Goal: Transaction & Acquisition: Purchase product/service

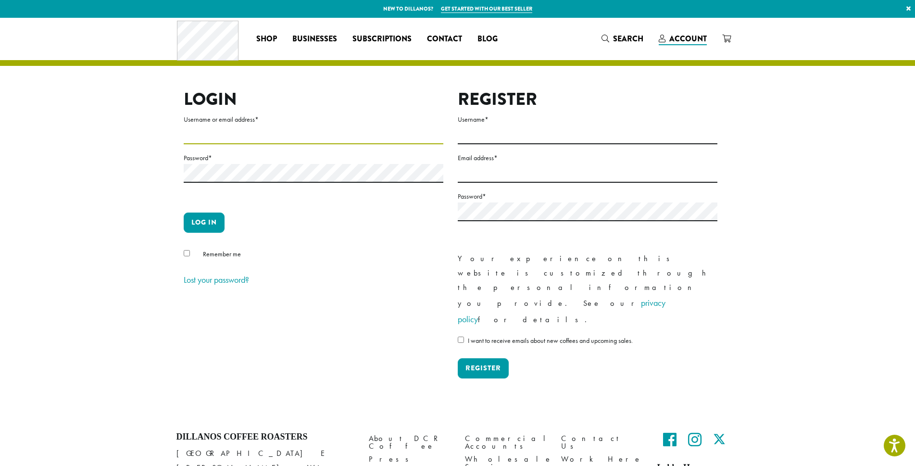
click at [242, 140] on input "Username or email address *" at bounding box center [314, 135] width 260 height 19
type input "**********"
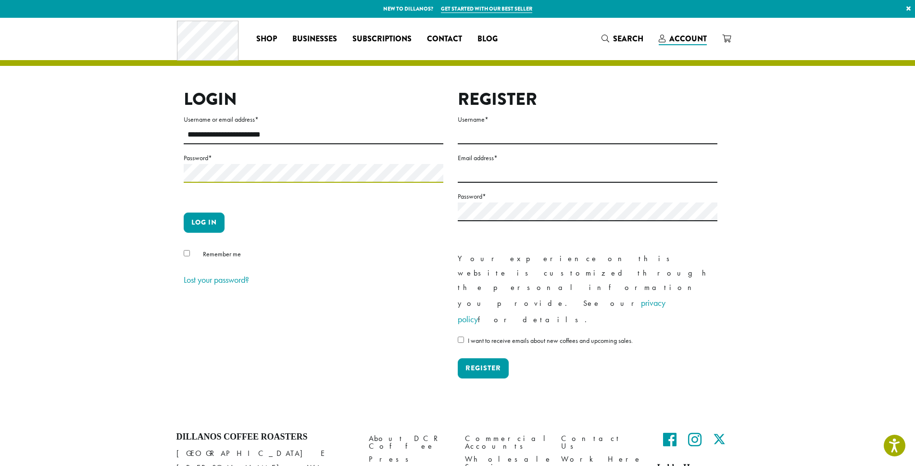
click at [184, 213] on button "Log in" at bounding box center [204, 223] width 41 height 20
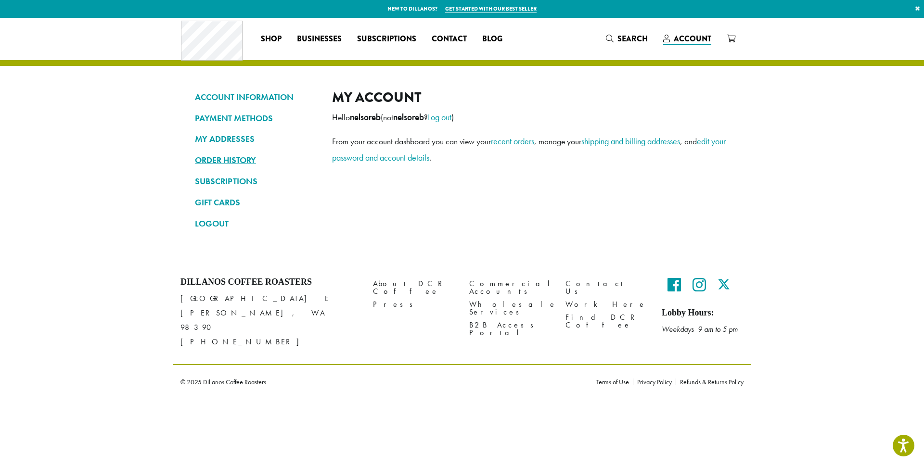
click at [225, 166] on link "ORDER HISTORY" at bounding box center [256, 160] width 123 height 16
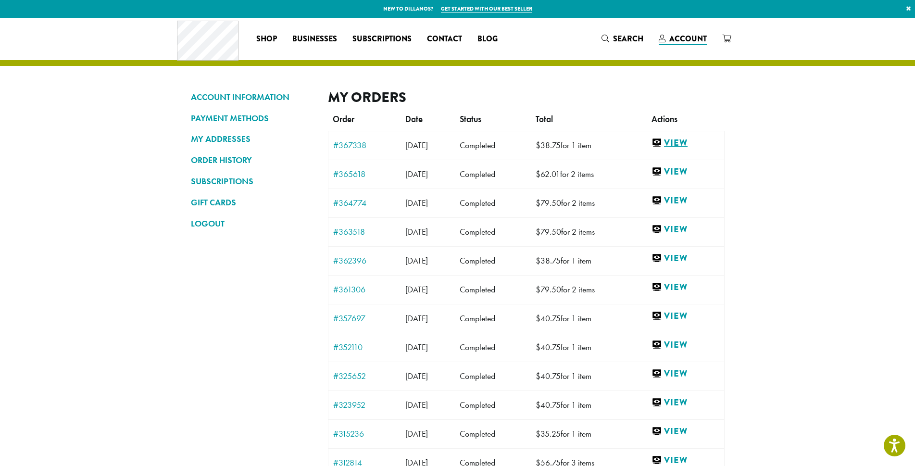
click at [679, 138] on link "View" at bounding box center [685, 143] width 67 height 12
drag, startPoint x: 313, startPoint y: 188, endPoint x: 371, endPoint y: 153, distance: 67.1
click at [314, 187] on div "ACCOUNT INFORMATION PAYMENT METHODS MY ADDRESSES ORDER HISTORY SUBSCRIPTIONS GI…" at bounding box center [458, 291] width 548 height 405
click at [695, 174] on link "View" at bounding box center [685, 172] width 67 height 12
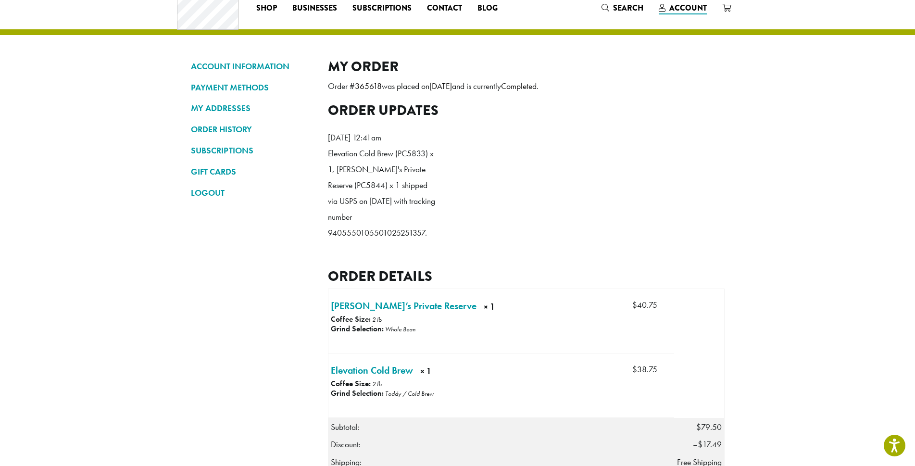
scroll to position [48, 0]
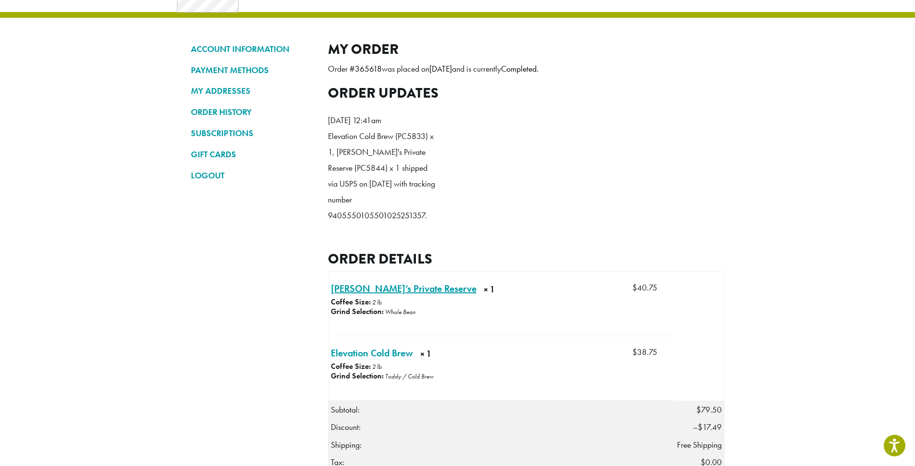
click at [431, 296] on link "Hannah’s Private Reserve × 1" at bounding box center [404, 288] width 146 height 14
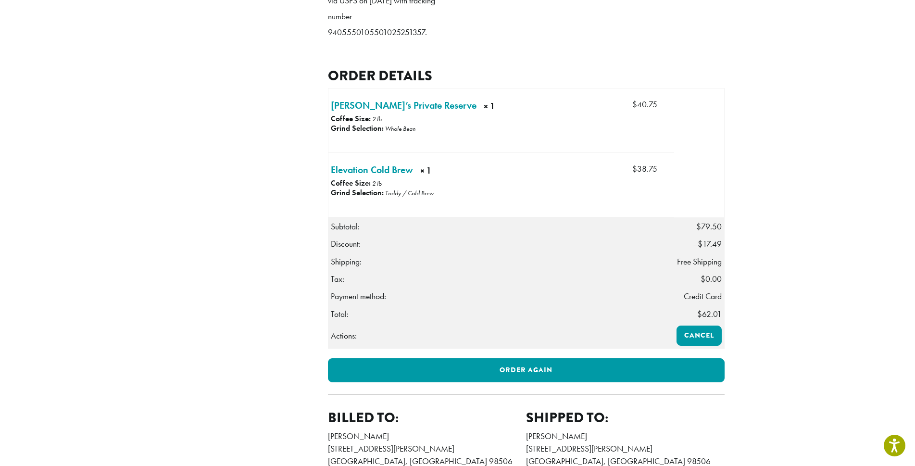
scroll to position [241, 0]
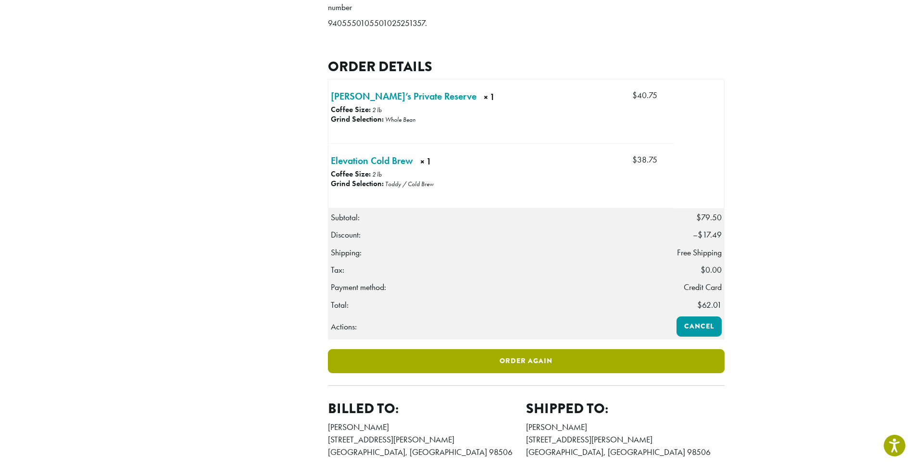
click at [521, 373] on link "Order again" at bounding box center [526, 361] width 397 height 24
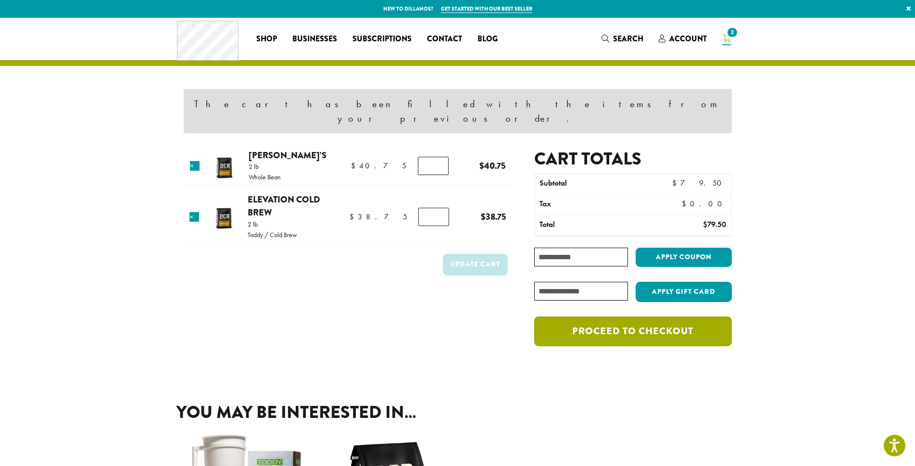
click at [620, 321] on link "Proceed to checkout" at bounding box center [632, 332] width 197 height 30
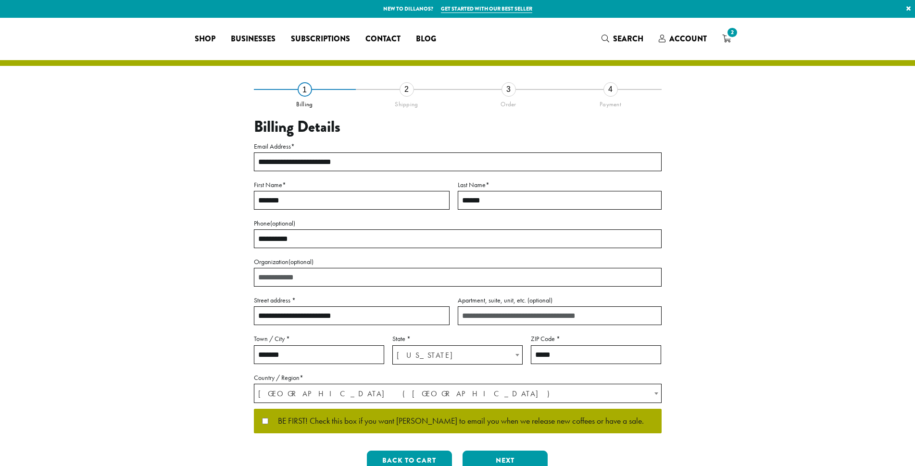
select select "**"
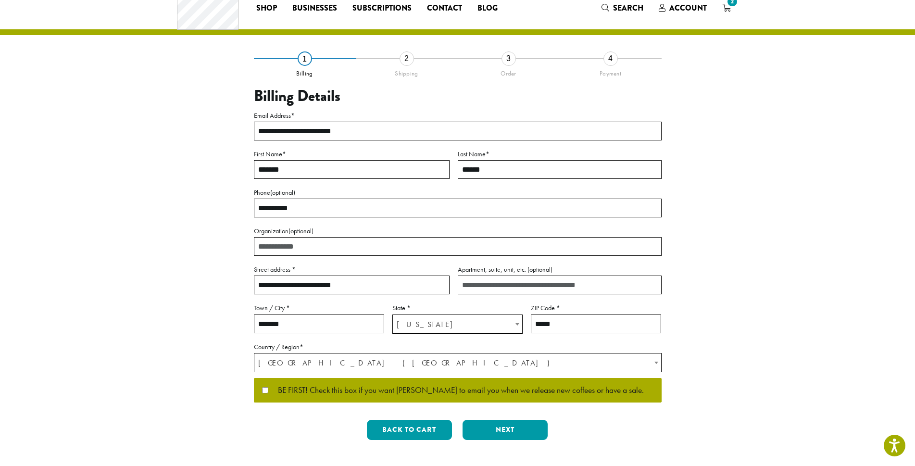
scroll to position [48, 0]
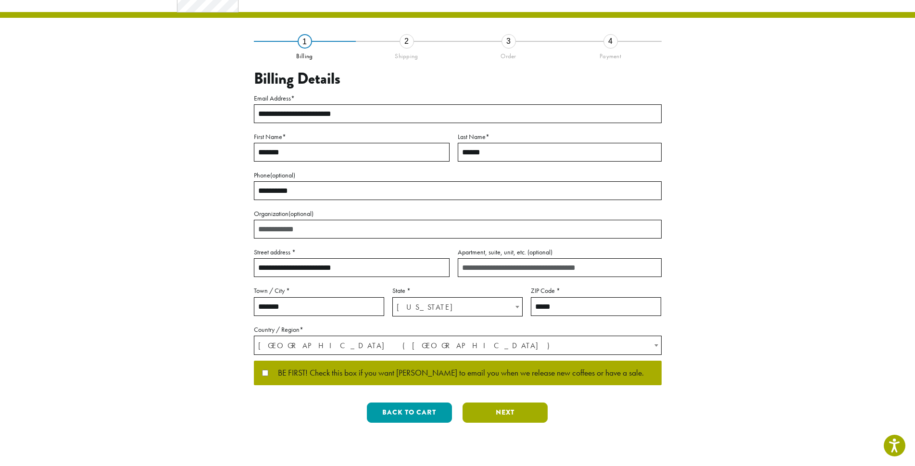
click at [495, 411] on button "Next" at bounding box center [505, 413] width 85 height 20
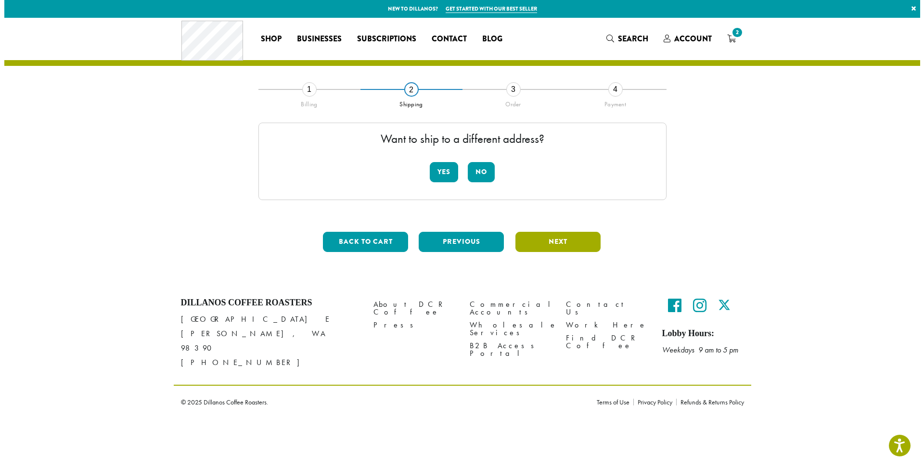
scroll to position [0, 0]
click at [484, 173] on button "No" at bounding box center [481, 172] width 27 height 20
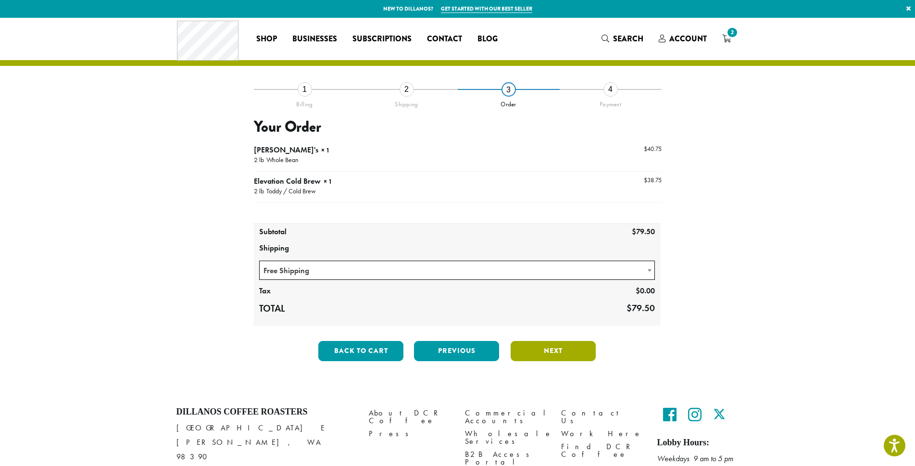
click at [561, 349] on button "Next" at bounding box center [553, 351] width 85 height 20
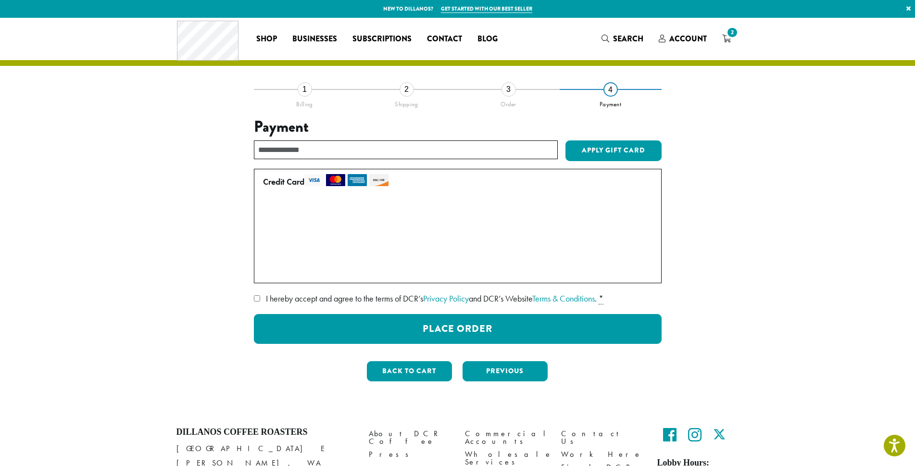
click at [261, 298] on label "I hereby accept and agree to the terms of DCR’s Privacy Policy and DCR’s Websit…" at bounding box center [458, 298] width 408 height 15
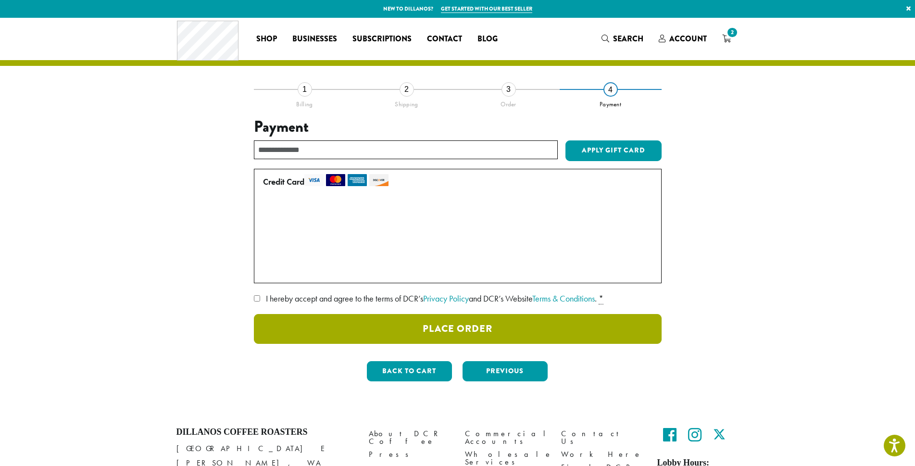
click at [321, 333] on button "Place Order" at bounding box center [458, 329] width 408 height 30
